Goal: Information Seeking & Learning: Learn about a topic

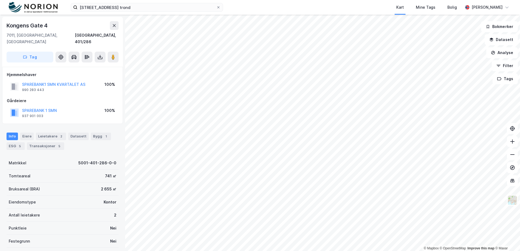
click at [514, 203] on img at bounding box center [512, 200] width 10 height 10
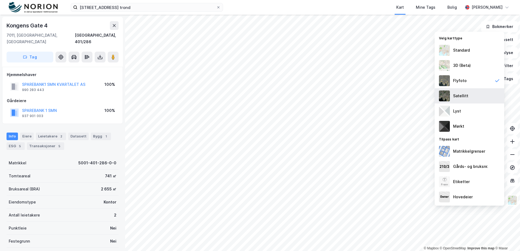
click at [465, 92] on div "Satellitt" at bounding box center [469, 95] width 70 height 15
click at [514, 205] on img at bounding box center [512, 200] width 10 height 10
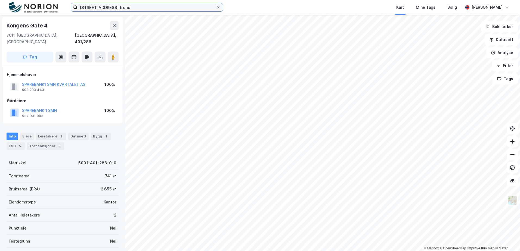
click at [142, 11] on input "kongens gate 19 trond" at bounding box center [146, 7] width 139 height 8
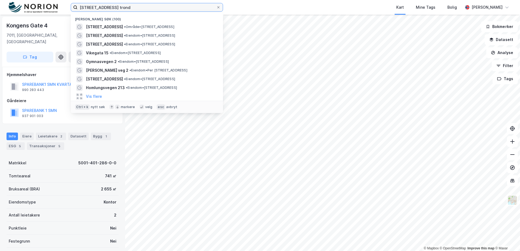
drag, startPoint x: 151, startPoint y: 5, endPoint x: -5, endPoint y: 6, distance: 155.8
click at [0, 6] on html "kongens gate 19 trond Nylige søk (100) Kongens gate 19 • Område • Kongens gate …" at bounding box center [260, 125] width 520 height 251
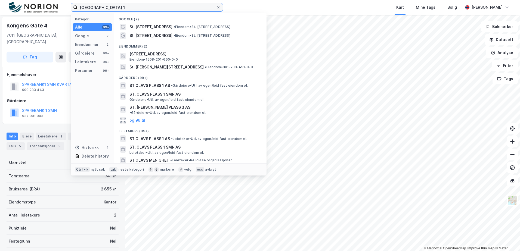
type input "st olavs plass 1"
click at [215, 40] on div "Eiendommer (2)" at bounding box center [190, 45] width 152 height 10
click at [215, 37] on span "• Eiendom • St. Olavs plass 1, 6002 Ålesund" at bounding box center [201, 35] width 57 height 4
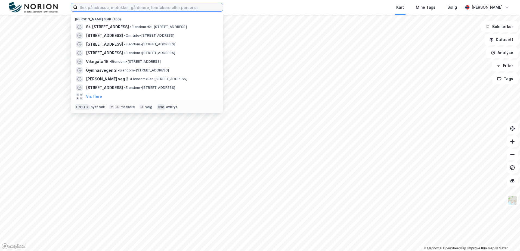
click at [133, 10] on input at bounding box center [149, 7] width 145 height 8
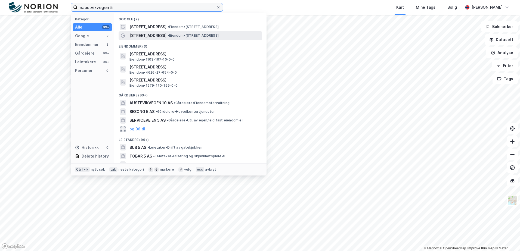
type input "naustvikvegen 5"
click at [170, 33] on span "• Eiendom • Naustvikvegen 5, 6493 Lyngstad" at bounding box center [192, 35] width 51 height 4
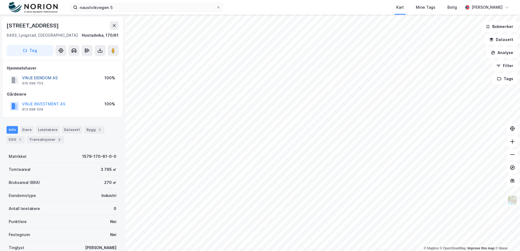
click at [0, 0] on button "VINJE EIENDOM AS" at bounding box center [0, 0] width 0 height 0
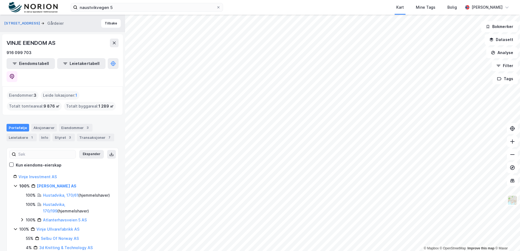
scroll to position [7, 0]
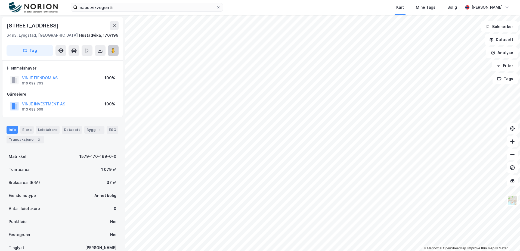
click at [111, 49] on image at bounding box center [112, 50] width 3 height 5
click at [117, 53] on button at bounding box center [113, 50] width 11 height 11
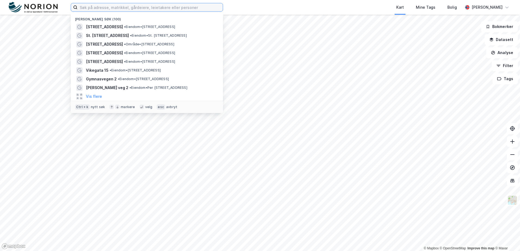
click at [99, 10] on input at bounding box center [149, 7] width 145 height 8
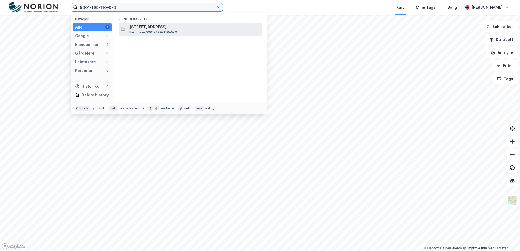
type input "5001-199-110-0-0"
click at [147, 34] on span "Eiendom • 5001-199-110-0-0" at bounding box center [153, 32] width 48 height 4
